Goal: Communication & Community: Answer question/provide support

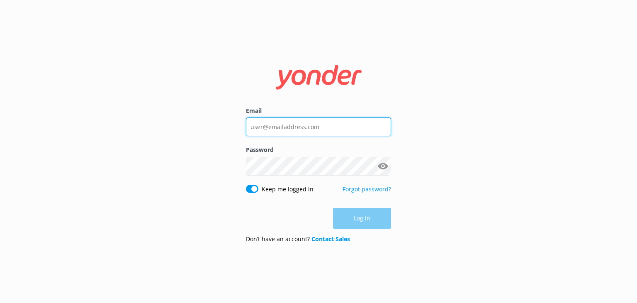
type input "xavierzuazu@gmail.com"
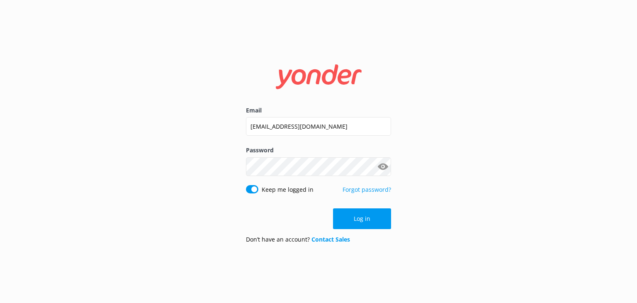
click at [363, 224] on div "Log in" at bounding box center [318, 218] width 145 height 21
click at [367, 219] on button "Log in" at bounding box center [362, 218] width 58 height 21
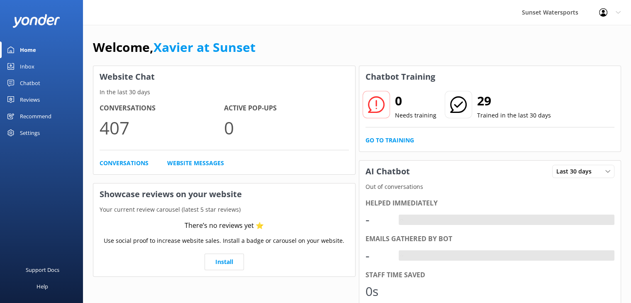
click at [17, 67] on link "Inbox" at bounding box center [41, 66] width 83 height 17
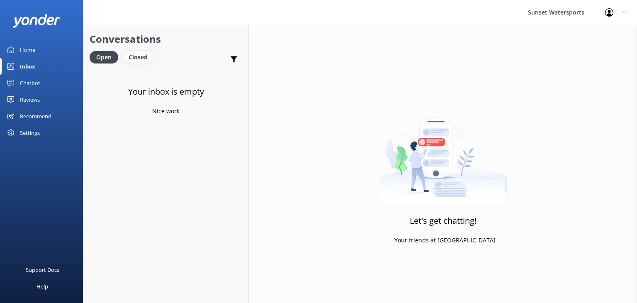
click at [147, 59] on div "Closed" at bounding box center [138, 57] width 32 height 12
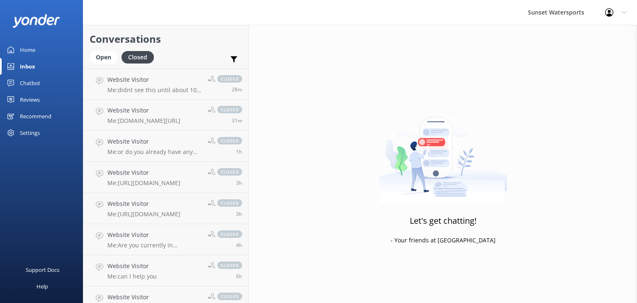
click at [34, 80] on div "Chatbot" at bounding box center [30, 83] width 20 height 17
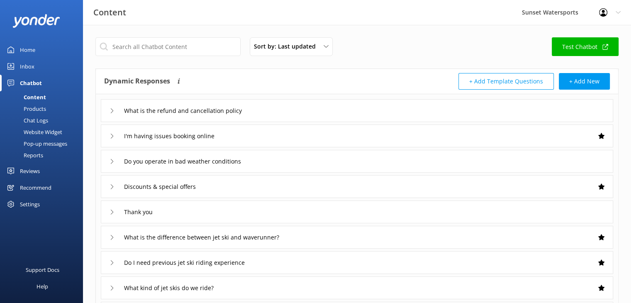
click at [26, 66] on div "Inbox" at bounding box center [27, 66] width 15 height 17
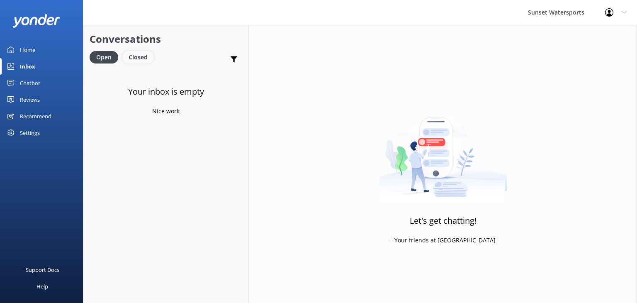
click at [138, 52] on div "Closed" at bounding box center [138, 57] width 32 height 12
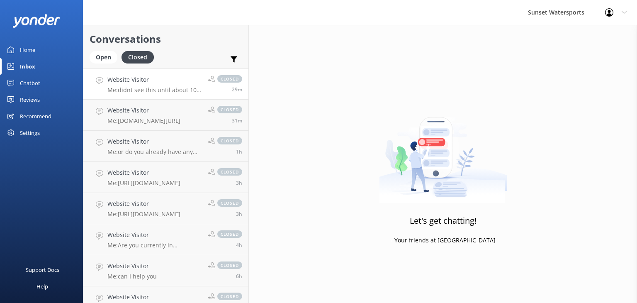
click at [170, 88] on p "Me: didnt see this until about 10 min ago but I did call and texted her" at bounding box center [154, 89] width 94 height 7
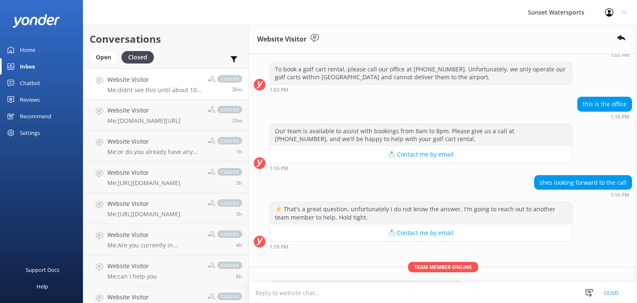
scroll to position [12639, 0]
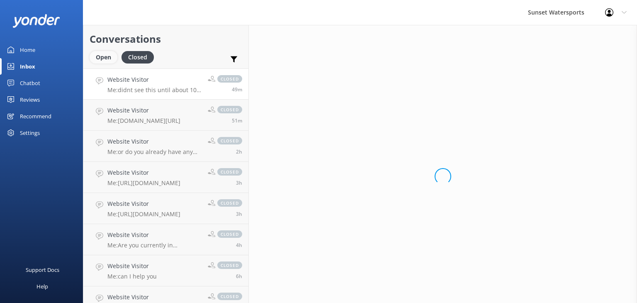
click at [101, 56] on div "Open" at bounding box center [104, 57] width 28 height 12
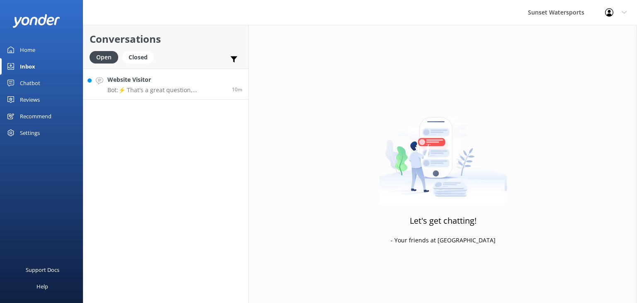
click at [131, 84] on div "Website Visitor Bot: ⚡ That's a great question, unfortunately I do not know the…" at bounding box center [166, 84] width 118 height 18
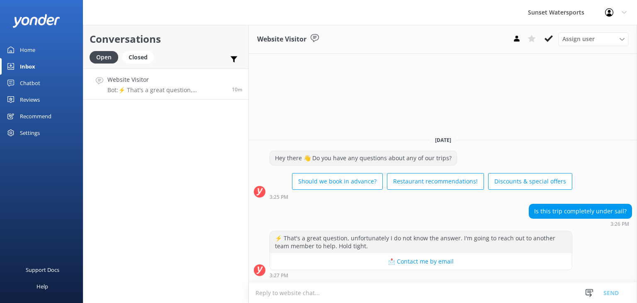
click at [332, 292] on textarea at bounding box center [443, 292] width 388 height 20
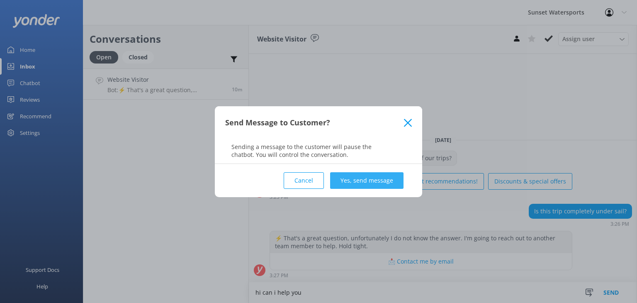
type textarea "hi can i help you"
click at [362, 181] on button "Yes, send message" at bounding box center [366, 180] width 73 height 17
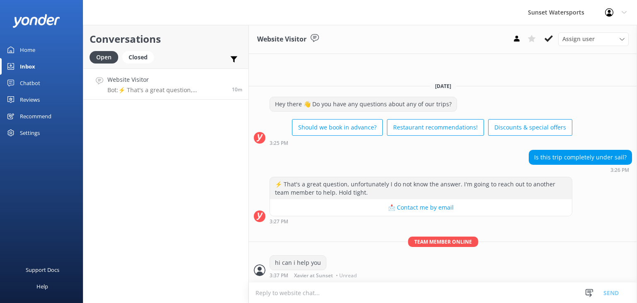
click at [322, 291] on textarea at bounding box center [443, 292] width 388 height 20
click at [198, 88] on p "Bot: ⚡ That's a great question, unfortunately I do not know the answer. I'm goi…" at bounding box center [166, 89] width 118 height 7
click at [140, 55] on div "Closed" at bounding box center [138, 57] width 32 height 12
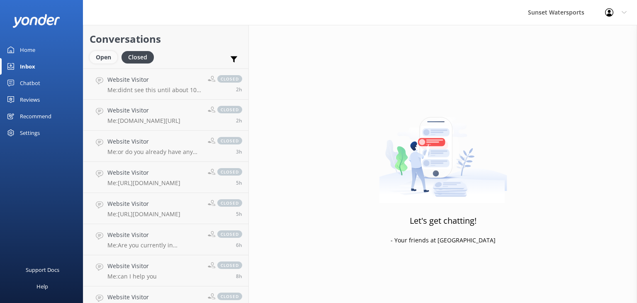
click at [92, 58] on div "Open" at bounding box center [104, 57] width 28 height 12
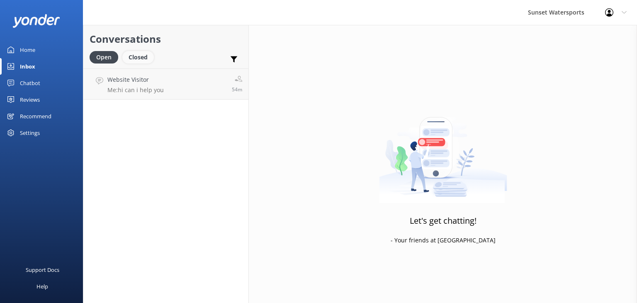
click at [134, 58] on div "Closed" at bounding box center [138, 57] width 32 height 12
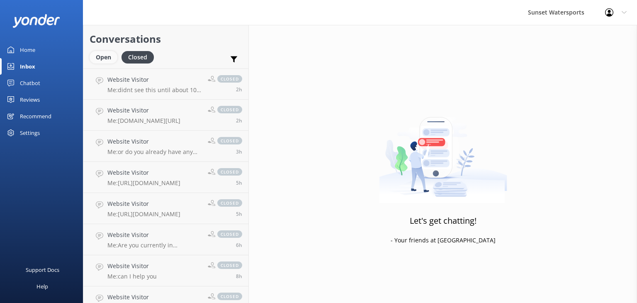
click at [101, 60] on div "Open" at bounding box center [104, 57] width 28 height 12
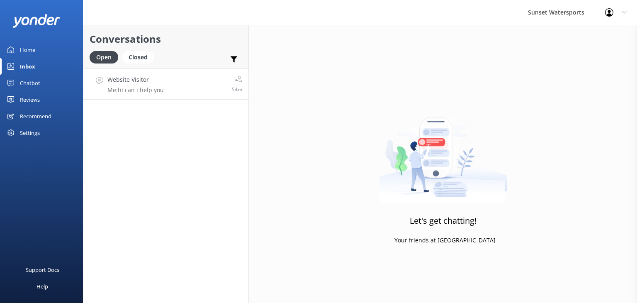
click at [170, 87] on link "Website Visitor Me: hi can i help you 54m" at bounding box center [165, 83] width 165 height 31
